Goal: Task Accomplishment & Management: Use online tool/utility

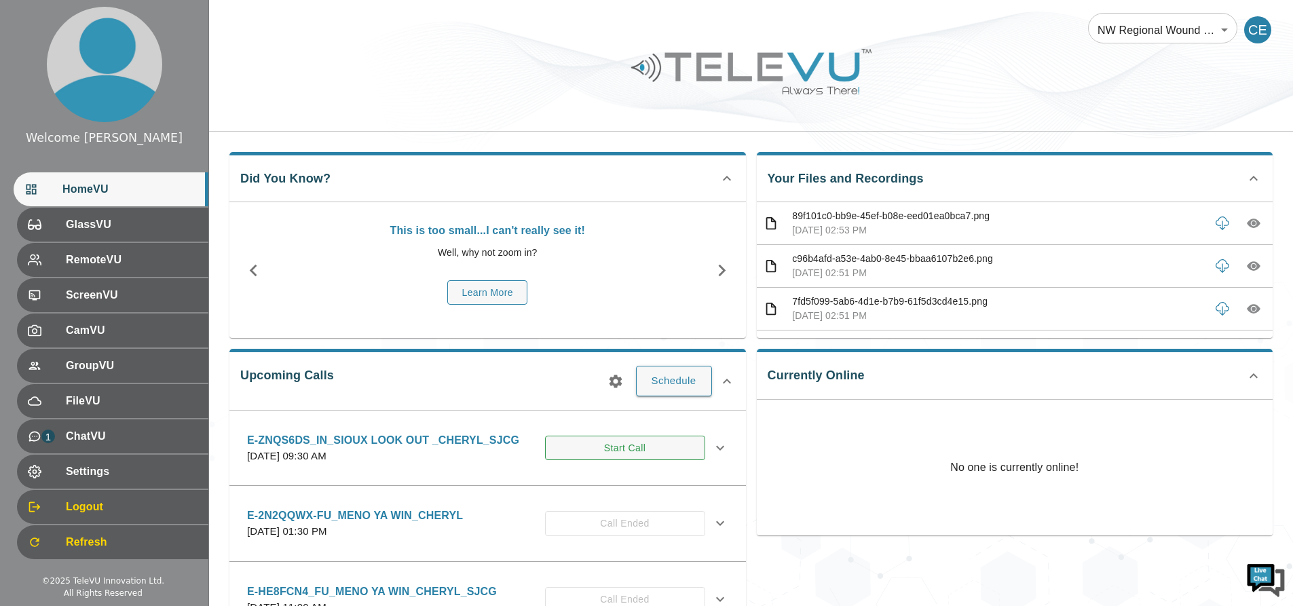
click at [644, 445] on button "Start Call" at bounding box center [625, 448] width 160 height 25
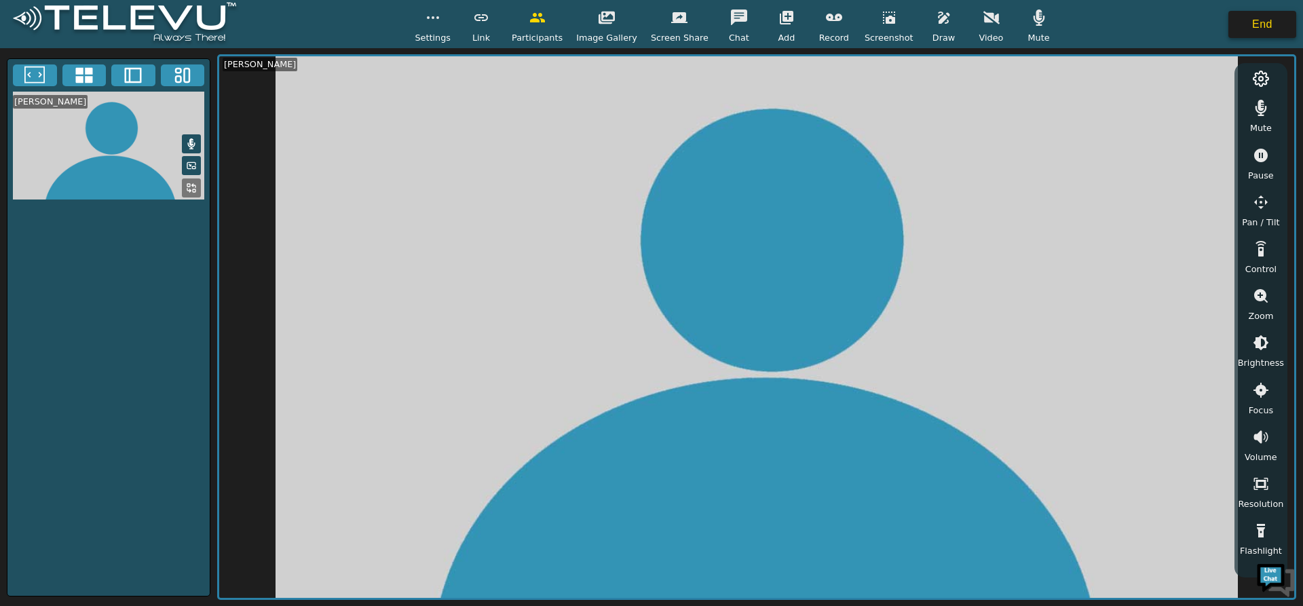
click at [1263, 29] on button "End" at bounding box center [1263, 24] width 68 height 27
